Goal: Navigation & Orientation: Find specific page/section

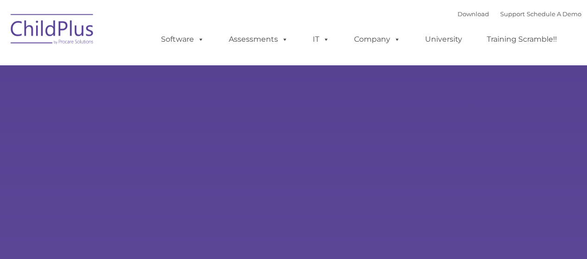
select select "MEDIUM"
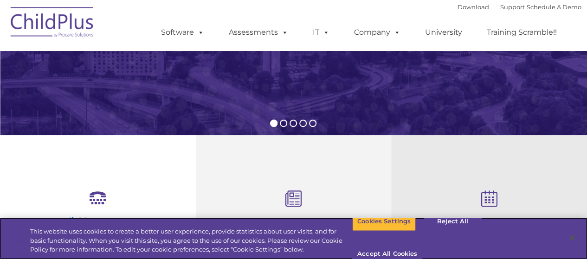
scroll to position [454, 0]
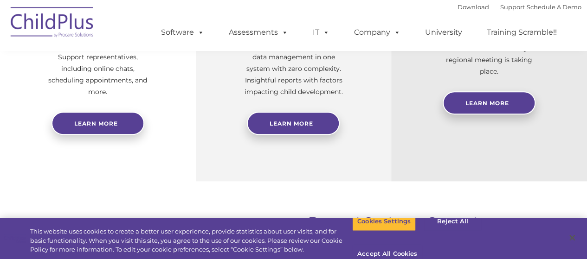
click at [297, 111] on div at bounding box center [293, 105] width 103 height 14
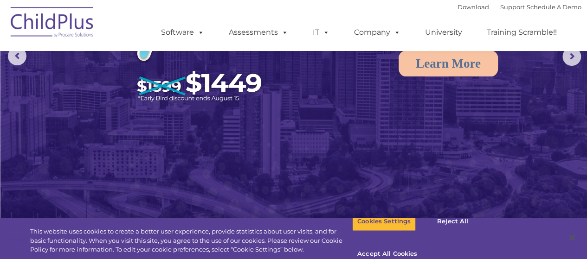
scroll to position [226, 0]
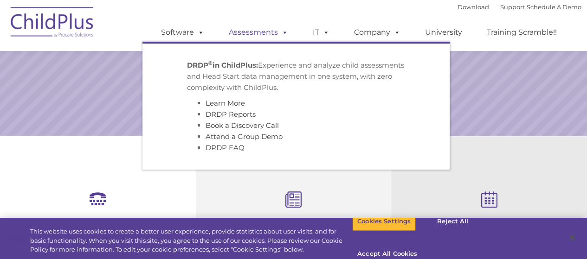
click at [267, 32] on link "Assessments" at bounding box center [258, 32] width 78 height 19
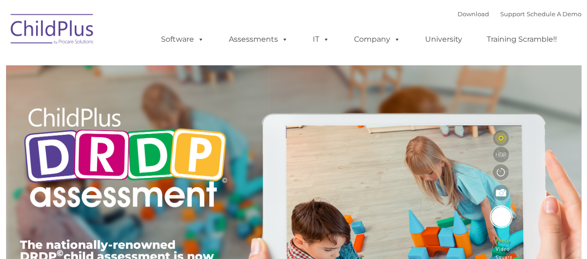
type input ""
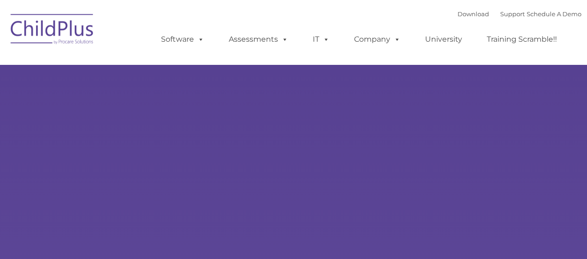
type input ""
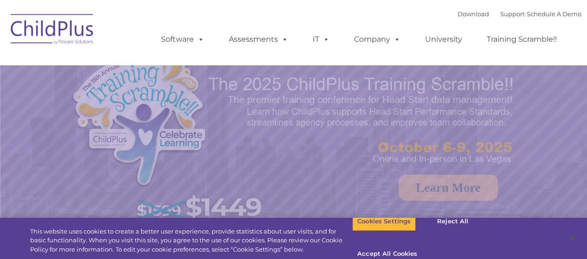
select select "MEDIUM"
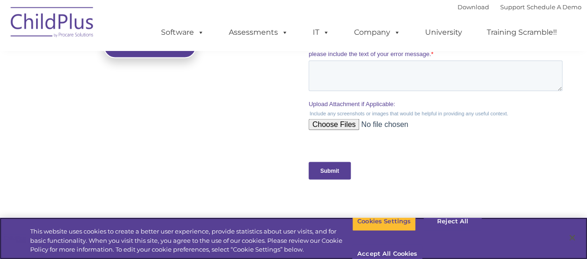
scroll to position [1128, 0]
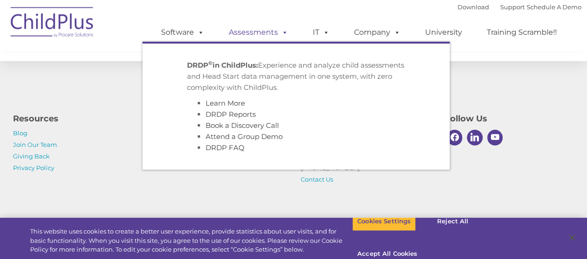
click at [255, 32] on link "Assessments" at bounding box center [258, 32] width 78 height 19
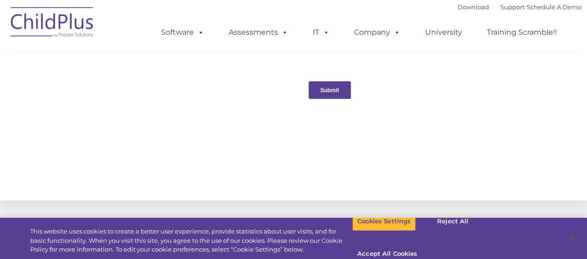
scroll to position [988, 0]
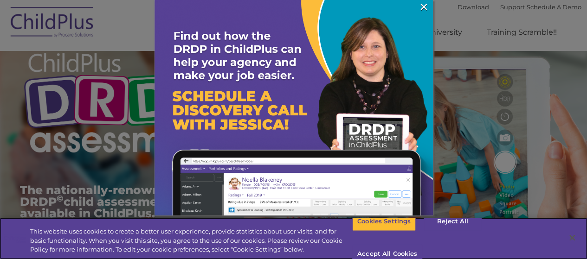
scroll to position [58, 0]
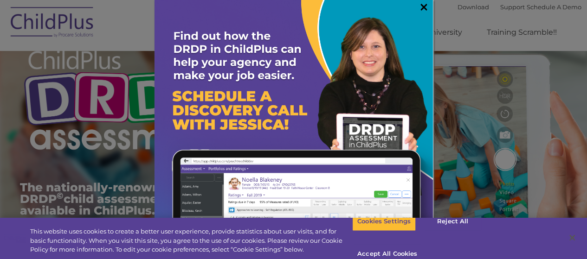
click at [418, 7] on link "×" at bounding box center [423, 6] width 11 height 9
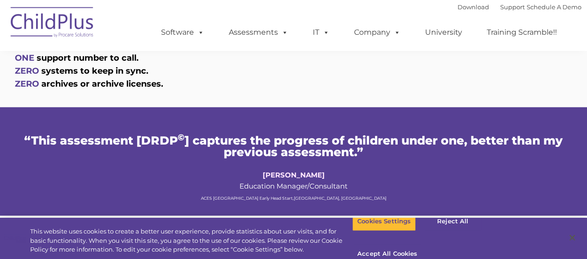
scroll to position [630, 0]
